Goal: Transaction & Acquisition: Subscribe to service/newsletter

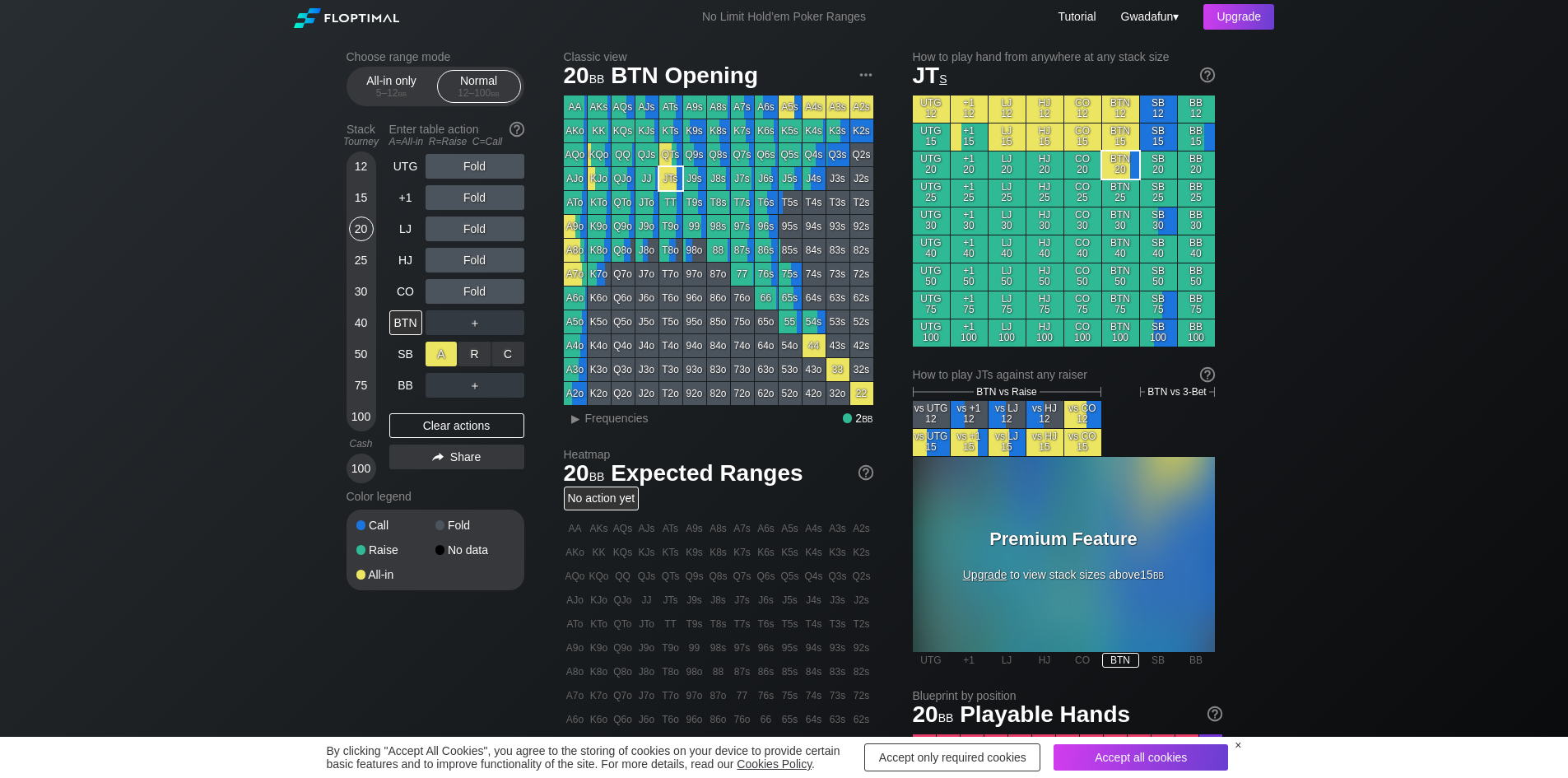
click at [443, 359] on div "A ✕" at bounding box center [442, 353] width 32 height 25
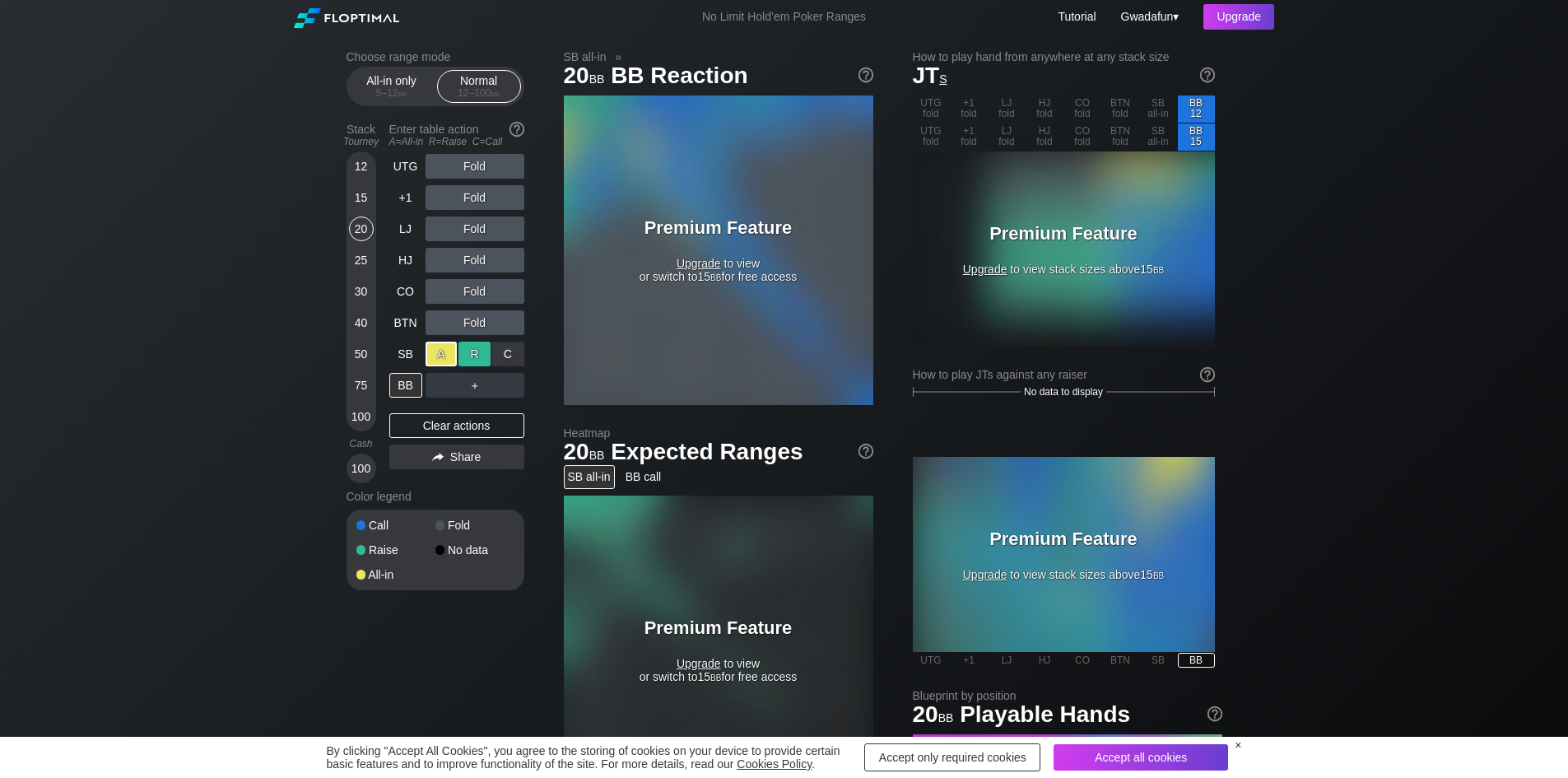
click at [470, 359] on div "R ✕" at bounding box center [474, 353] width 32 height 25
click at [499, 359] on div "C ✕" at bounding box center [508, 353] width 32 height 25
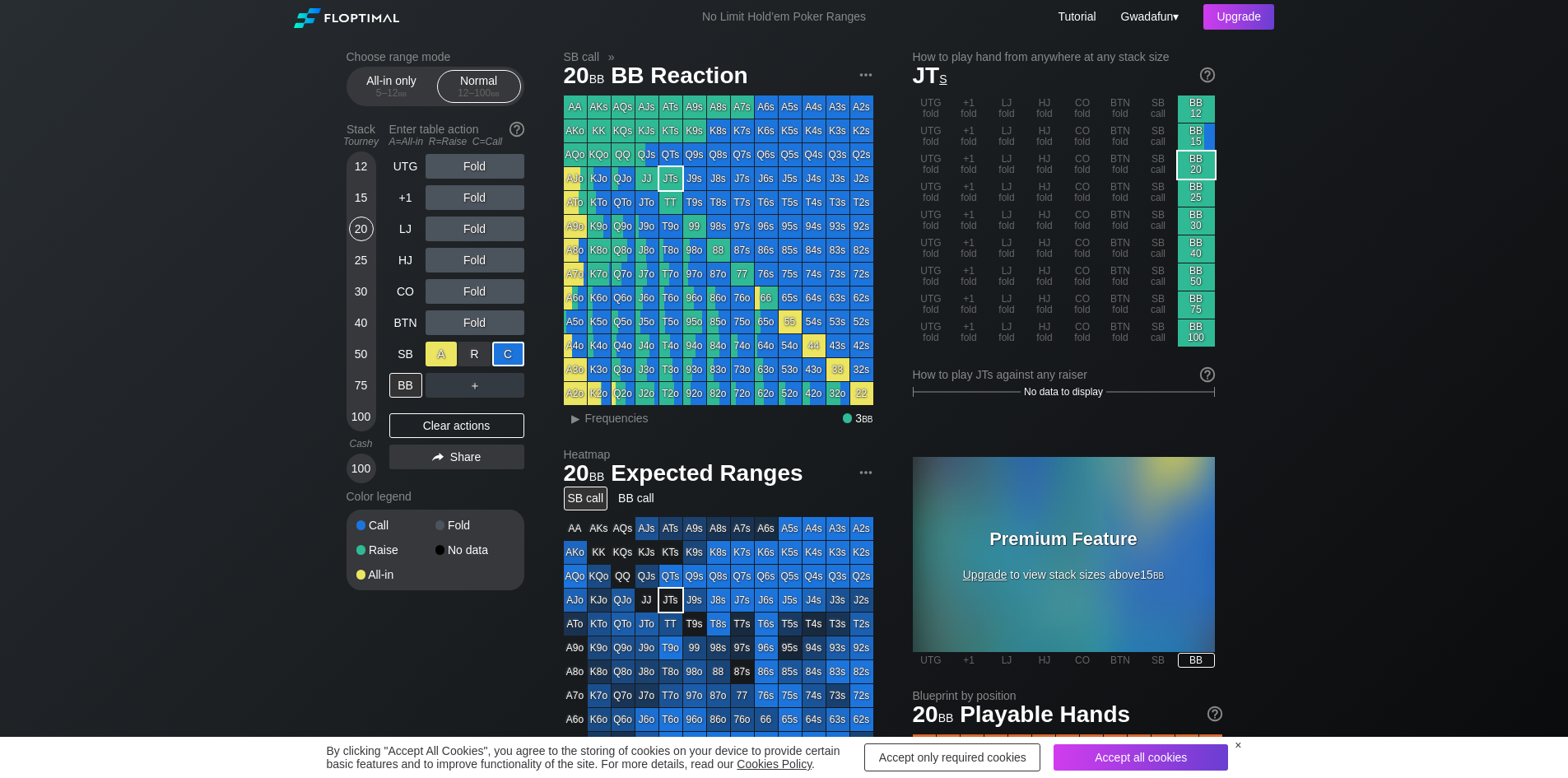
click at [453, 361] on div "A ✕" at bounding box center [442, 353] width 32 height 25
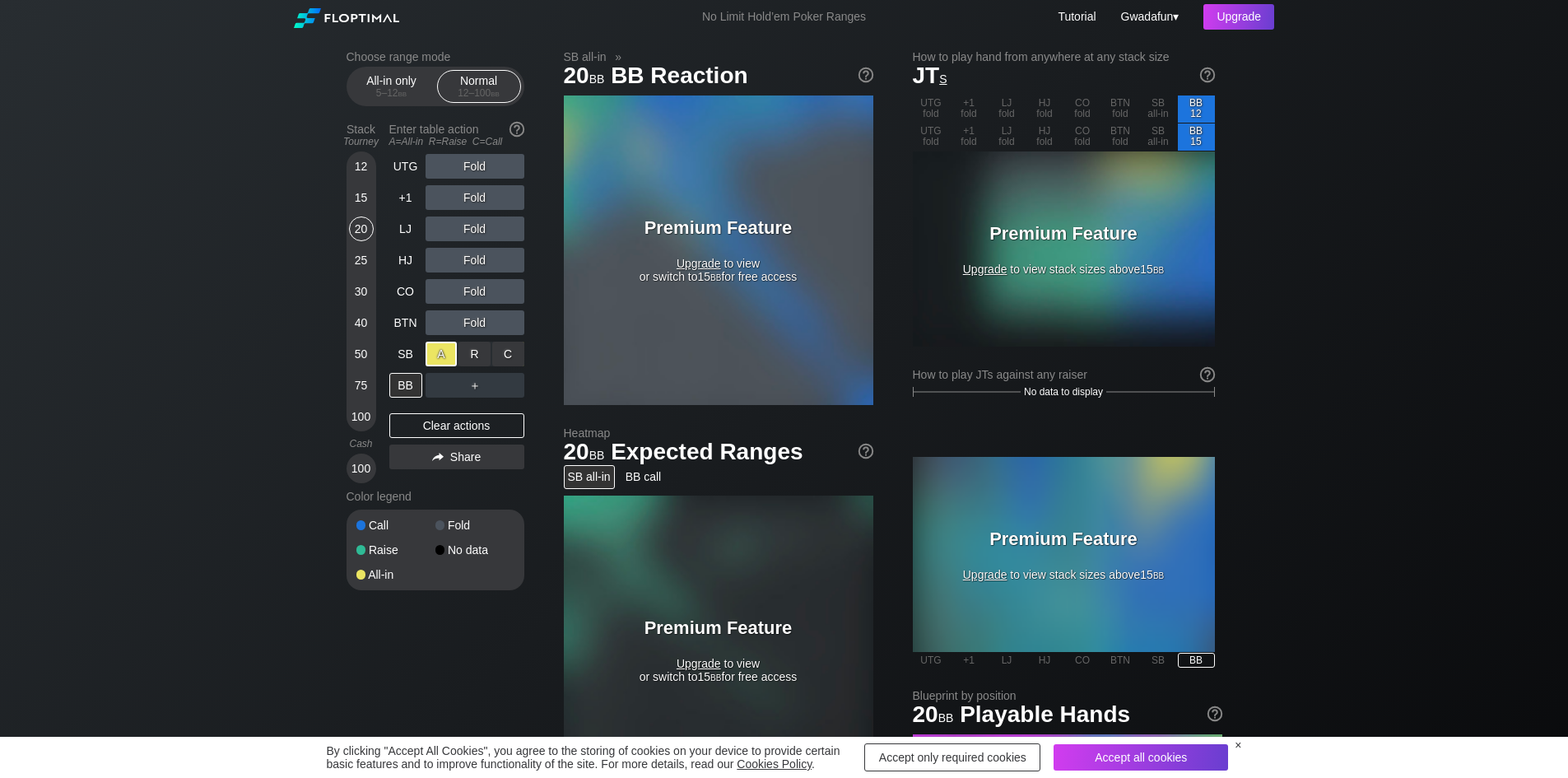
click at [485, 354] on div "R ✕" at bounding box center [474, 353] width 32 height 25
click at [522, 356] on div "C ✕" at bounding box center [508, 353] width 32 height 25
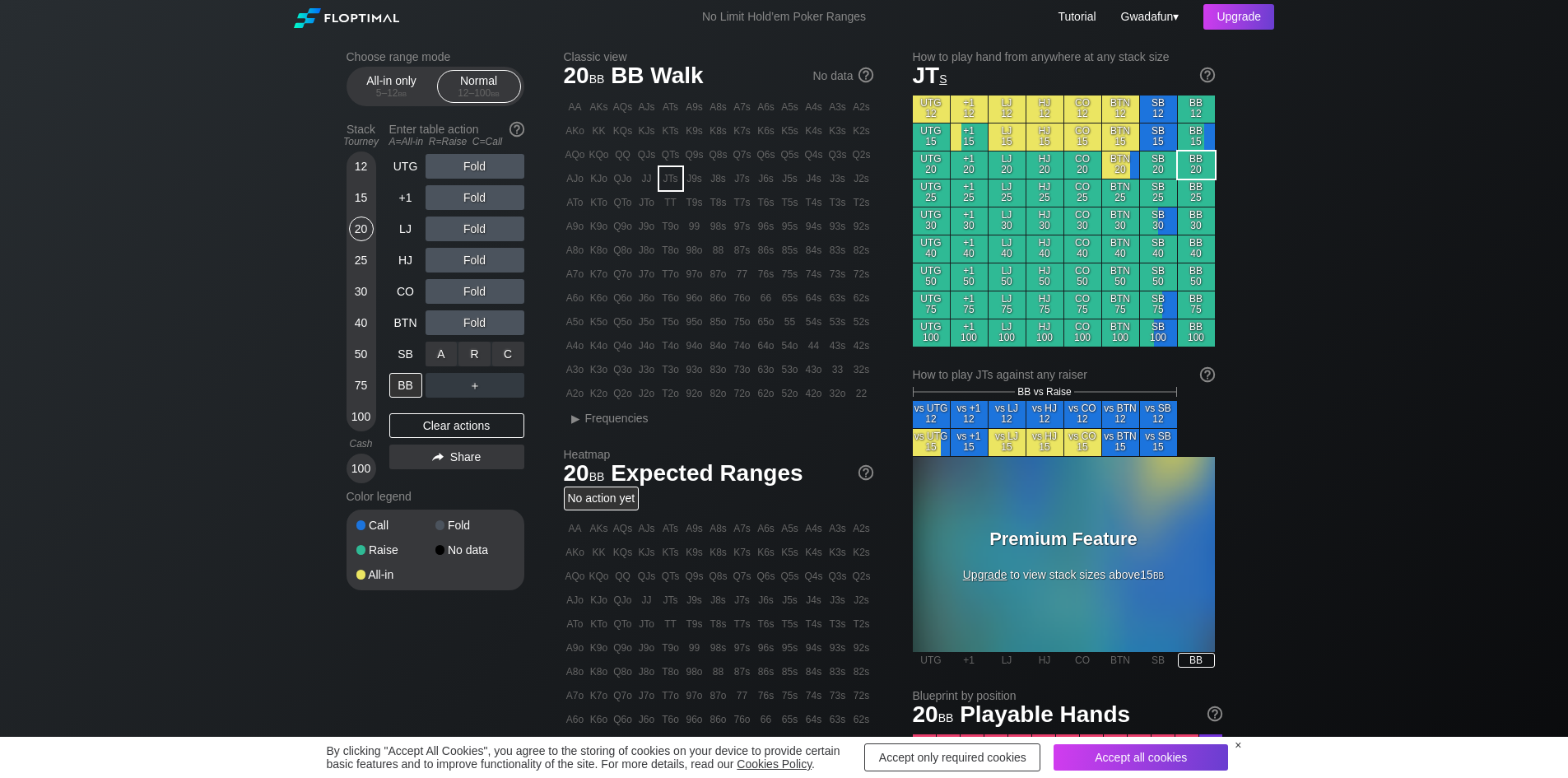
click at [514, 350] on div "C ✕" at bounding box center [508, 353] width 32 height 25
click at [510, 361] on div "C ✕" at bounding box center [508, 353] width 32 height 25
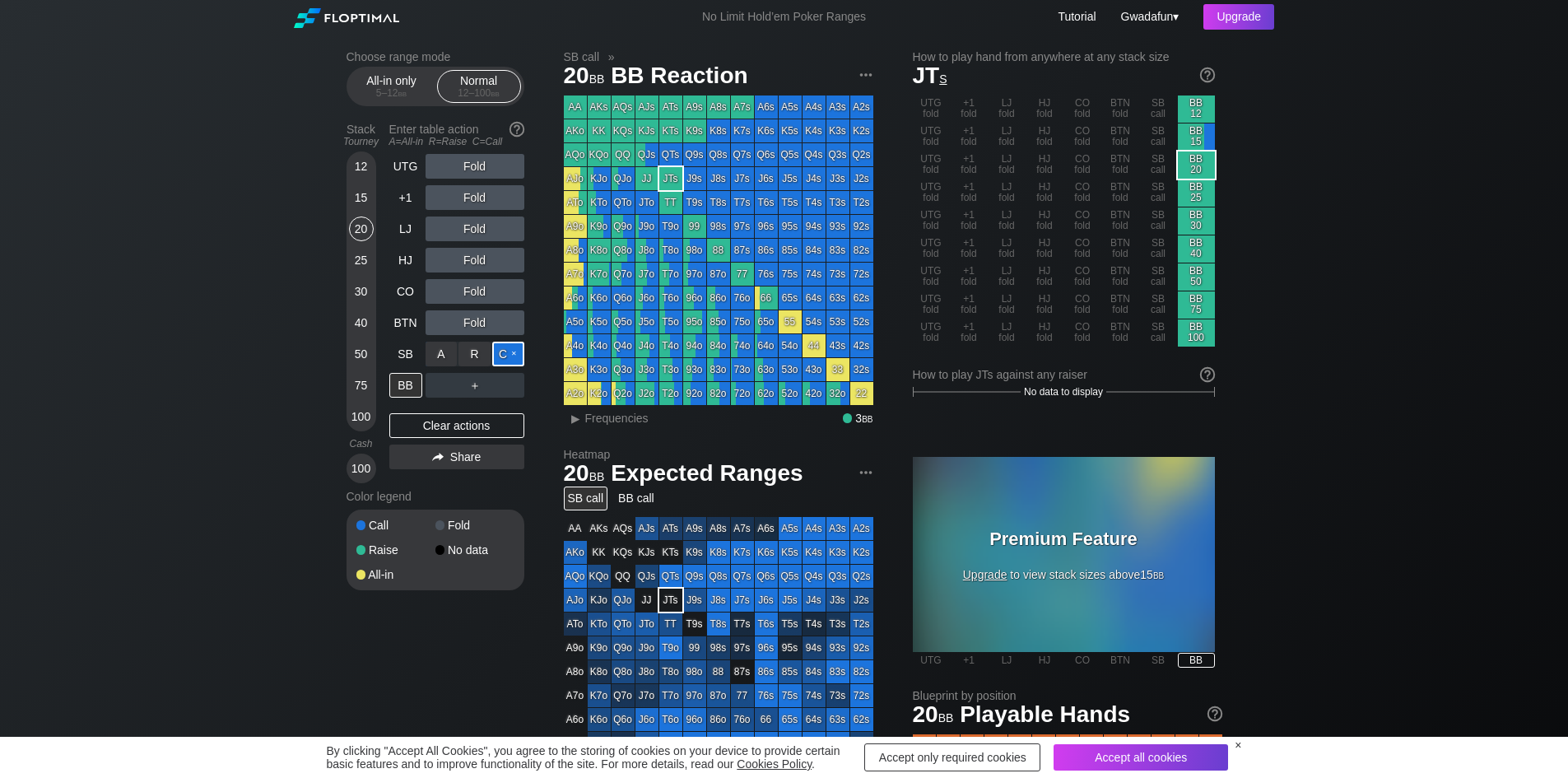
click at [510, 361] on div "C ✕" at bounding box center [508, 353] width 32 height 25
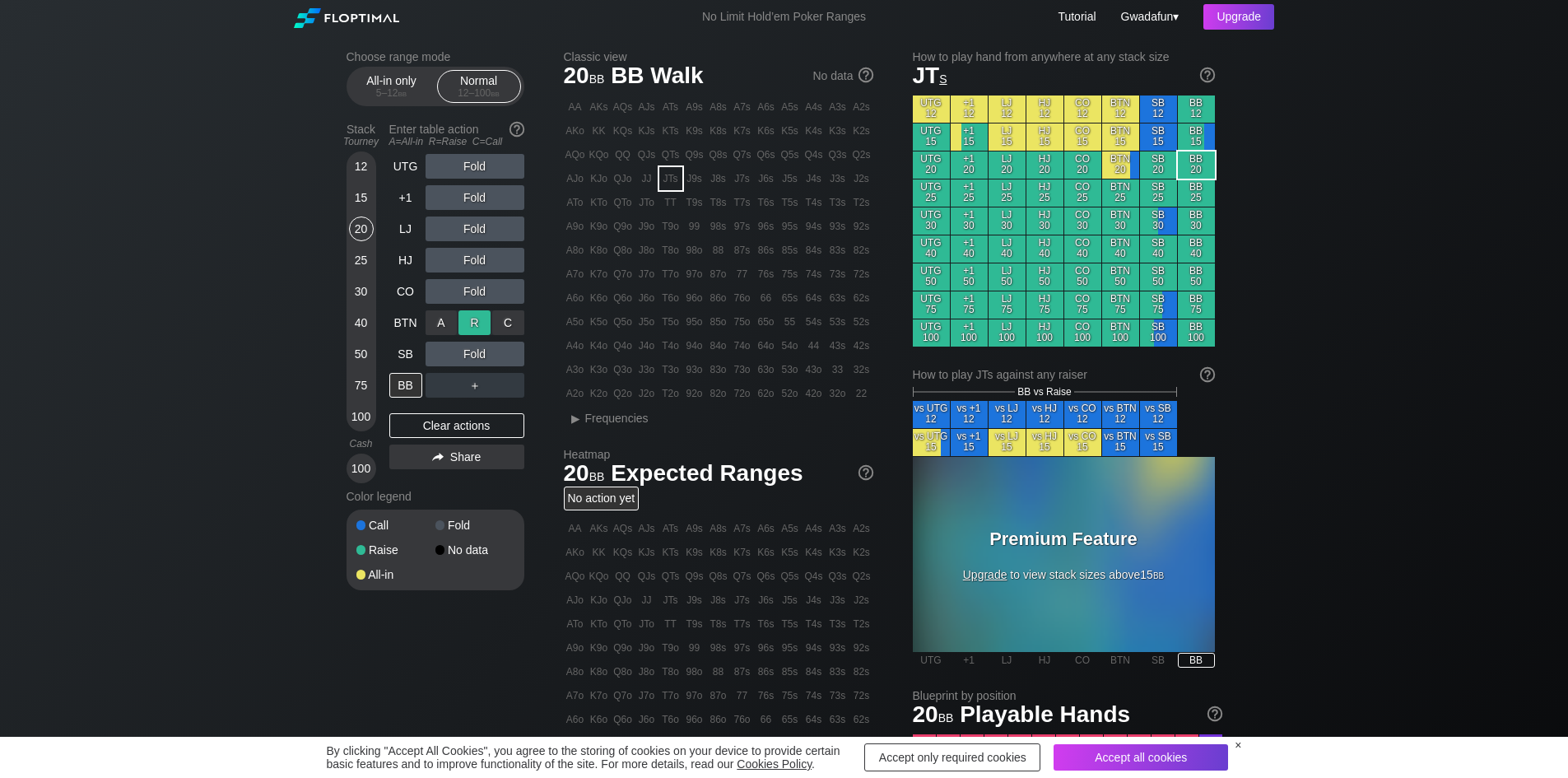
click at [472, 333] on div "R ✕" at bounding box center [474, 323] width 32 height 25
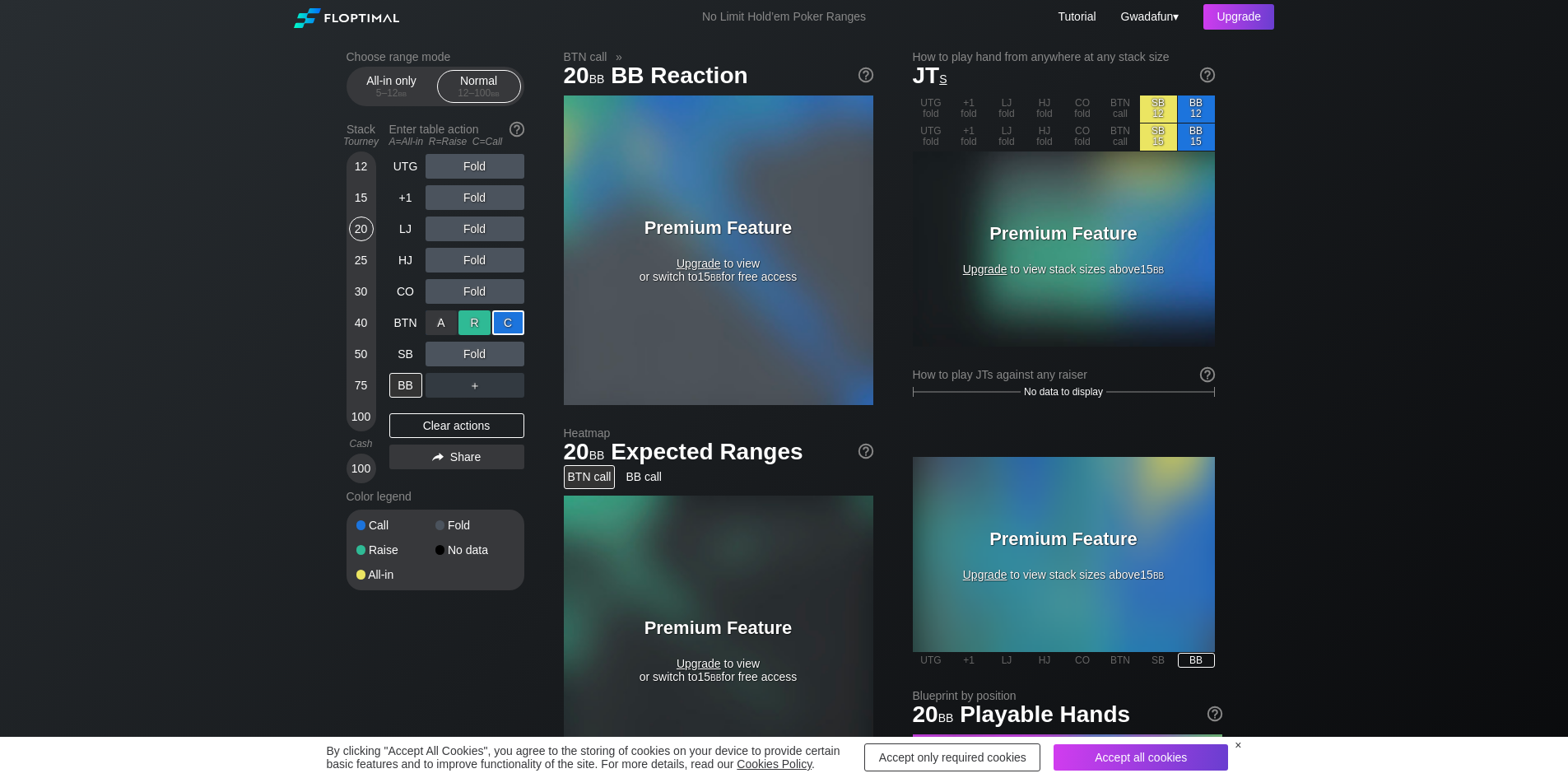
click at [470, 325] on div "R ✕" at bounding box center [474, 323] width 32 height 25
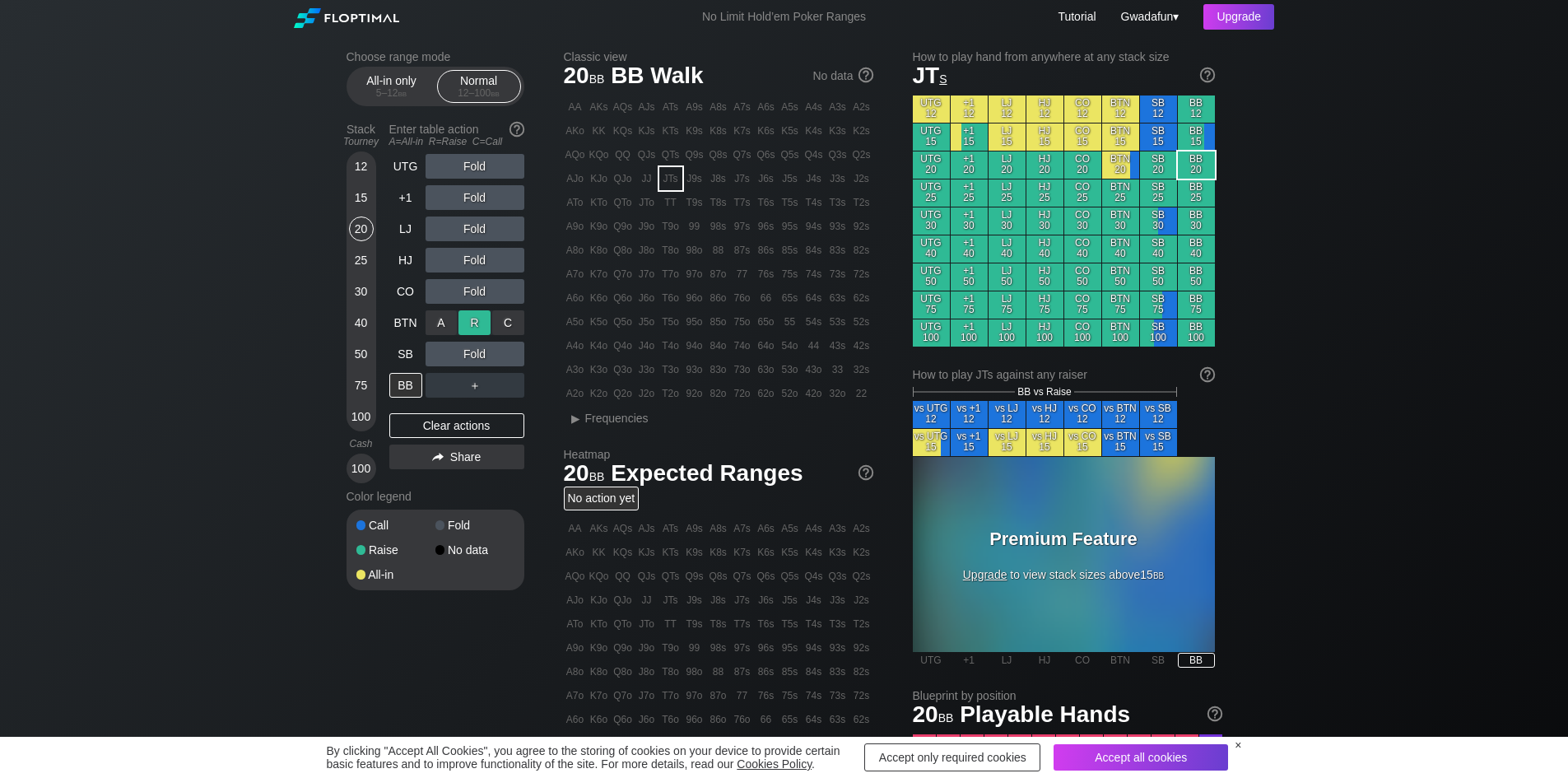
click at [461, 324] on div "R ✕" at bounding box center [474, 323] width 32 height 25
click at [1242, 22] on div "Upgrade" at bounding box center [1239, 17] width 70 height 26
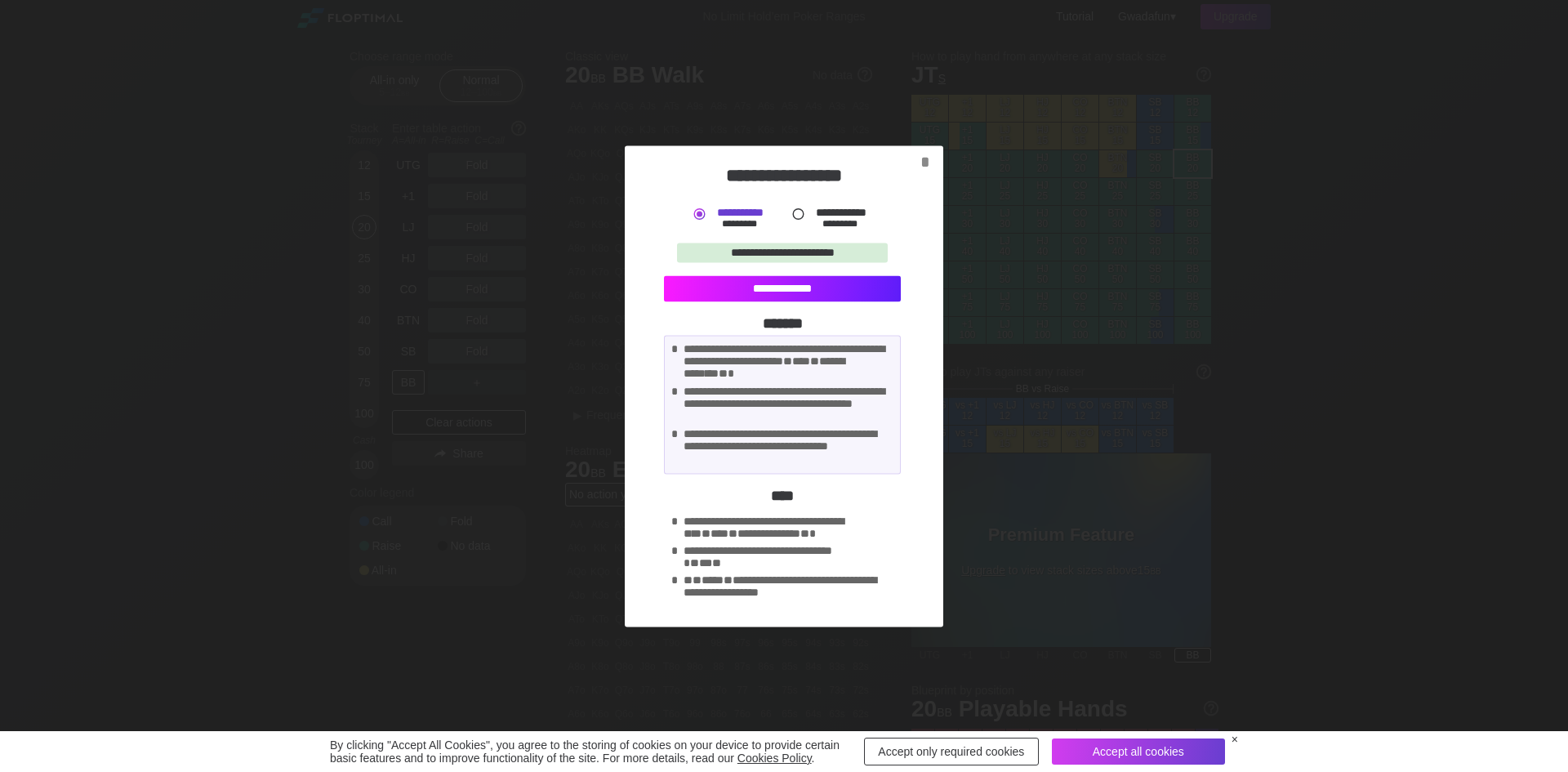
click at [821, 292] on div "**********" at bounding box center [782, 289] width 237 height 27
click at [927, 165] on div "*" at bounding box center [924, 161] width 23 height 19
